Goal: Information Seeking & Learning: Understand process/instructions

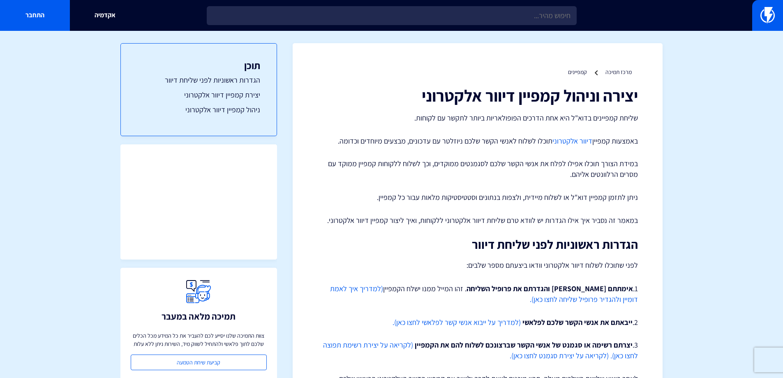
scroll to position [17, 0]
click at [569, 139] on link "דיוור אלקטרוני" at bounding box center [573, 140] width 40 height 9
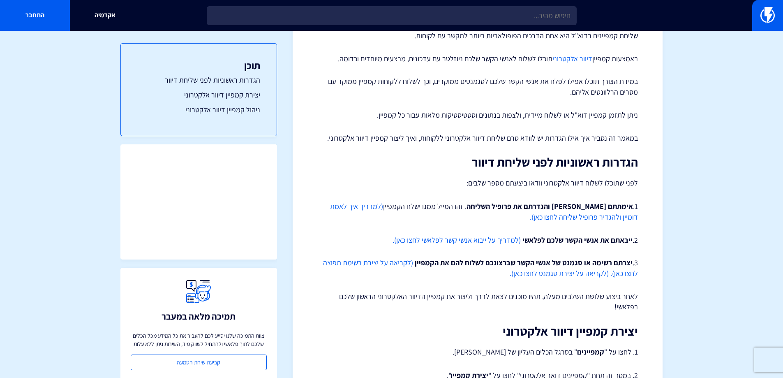
click at [469, 242] on link "(למדריך על ייבוא אנשי קשר לפלאשי לחצו כאן)." at bounding box center [457, 239] width 128 height 9
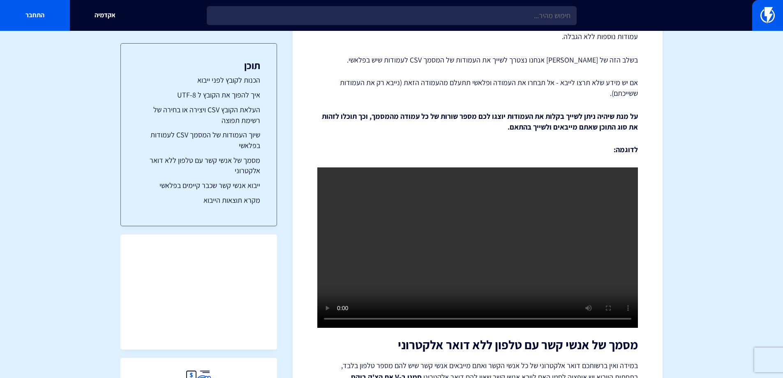
scroll to position [2755, 0]
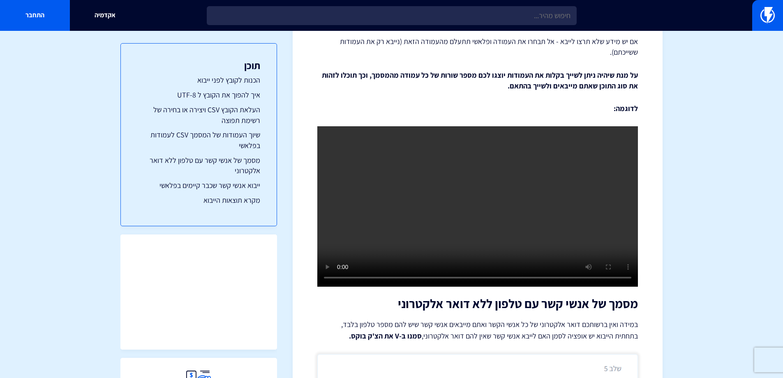
click at [586, 161] on video at bounding box center [477, 206] width 321 height 160
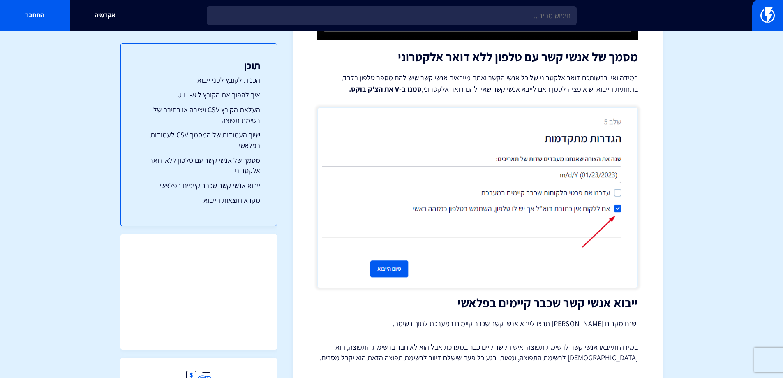
scroll to position [3042, 0]
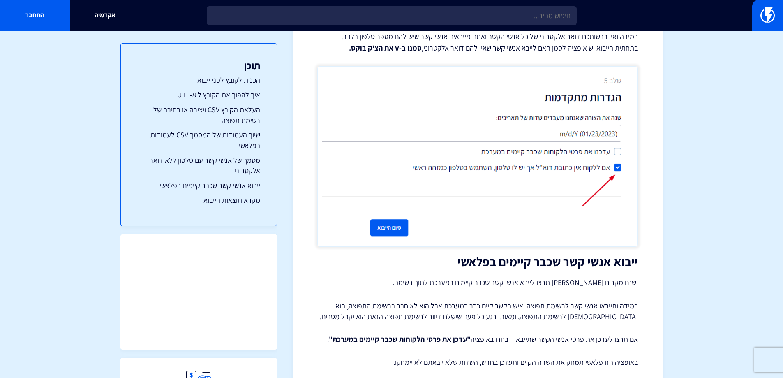
click at [385, 245] on img at bounding box center [477, 156] width 321 height 180
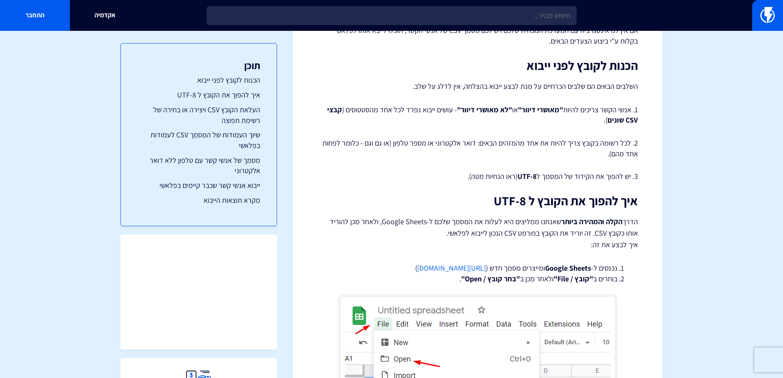
scroll to position [0, 0]
